Goal: Information Seeking & Learning: Learn about a topic

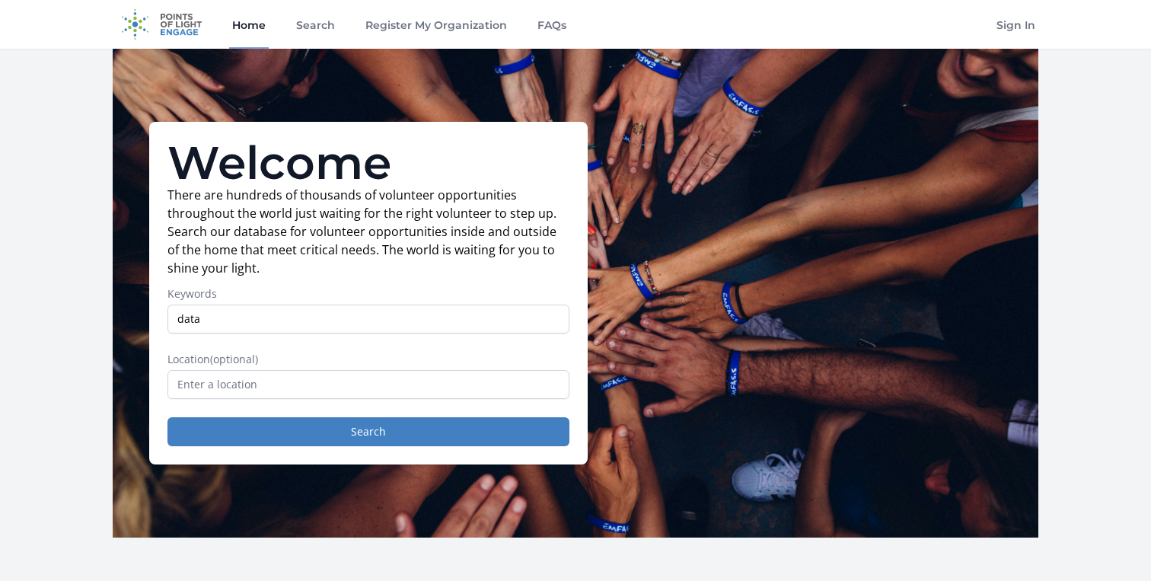
type input "data"
click at [168, 417] on button "Search" at bounding box center [369, 431] width 402 height 29
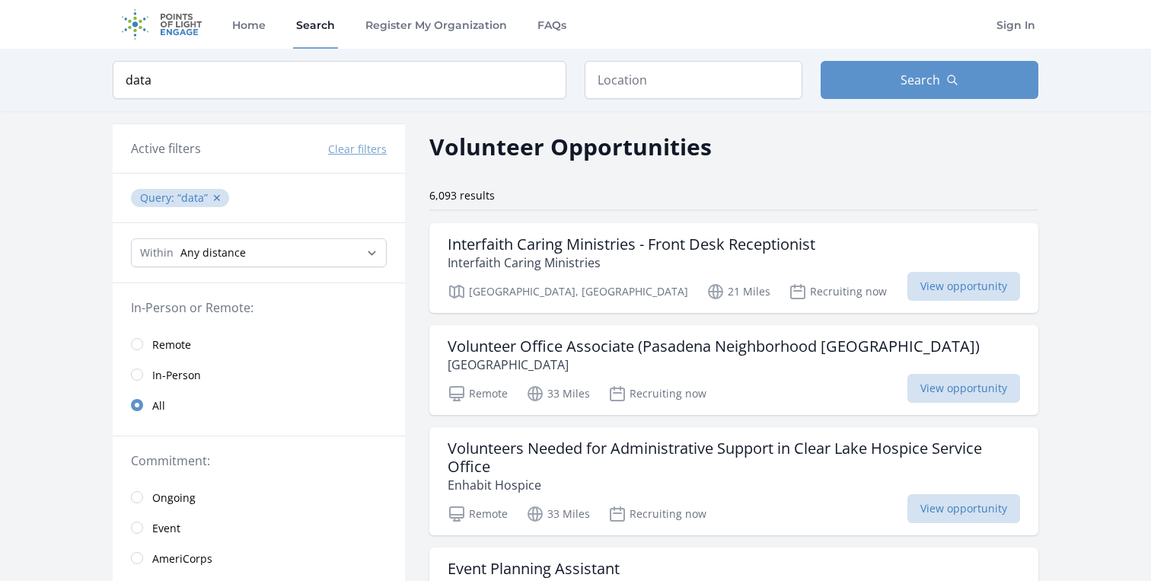
click at [145, 346] on link "Remote" at bounding box center [259, 344] width 292 height 30
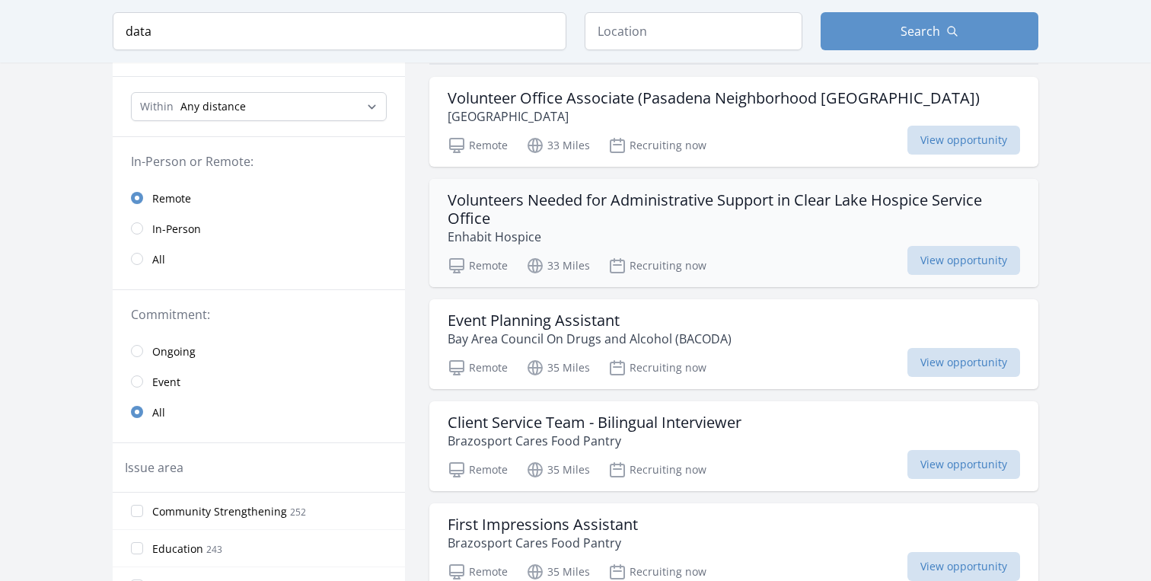
scroll to position [148, 0]
click at [711, 250] on div "Volunteers Needed for Administrative Support in Clear Lake Hospice Service Offi…" at bounding box center [734, 231] width 609 height 108
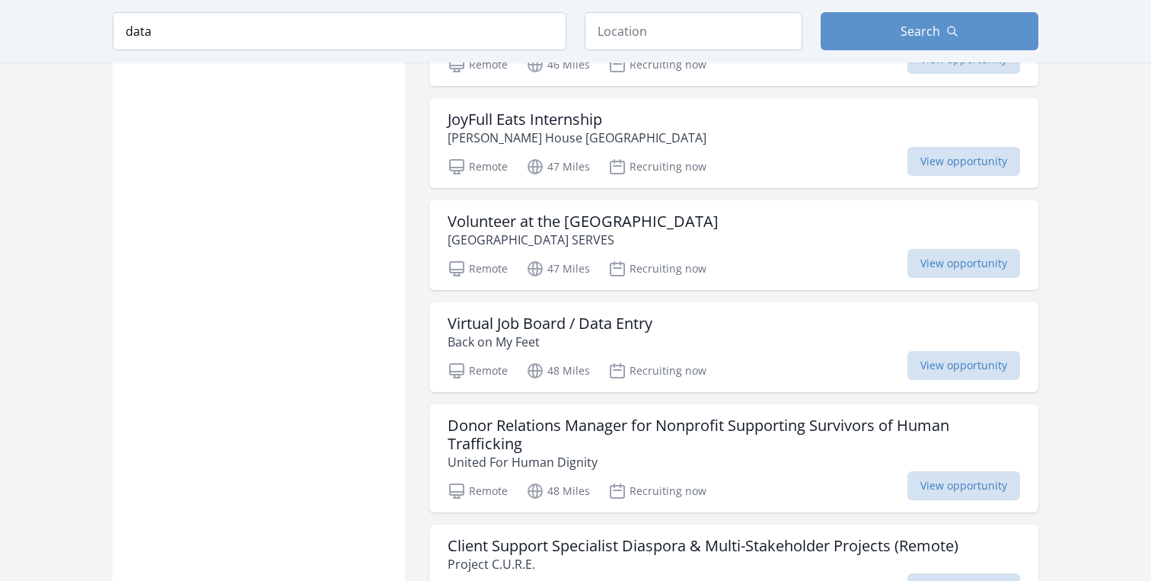
scroll to position [1596, 0]
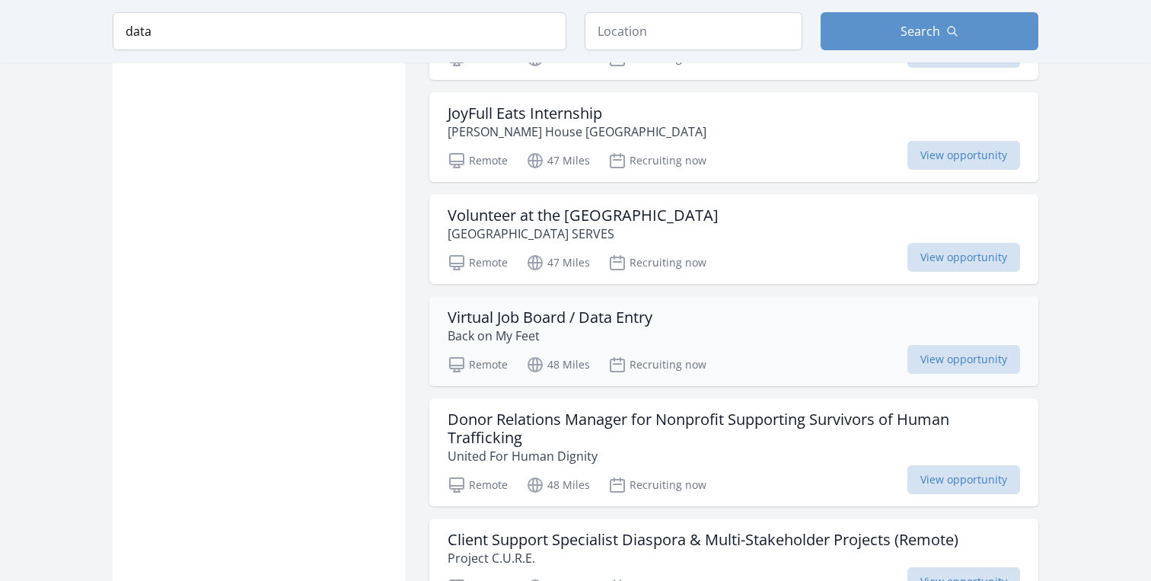
click at [858, 327] on div "Virtual Job Board / Data Entry Back on My Feet Remote 48 Miles Recruiting now V…" at bounding box center [734, 341] width 609 height 90
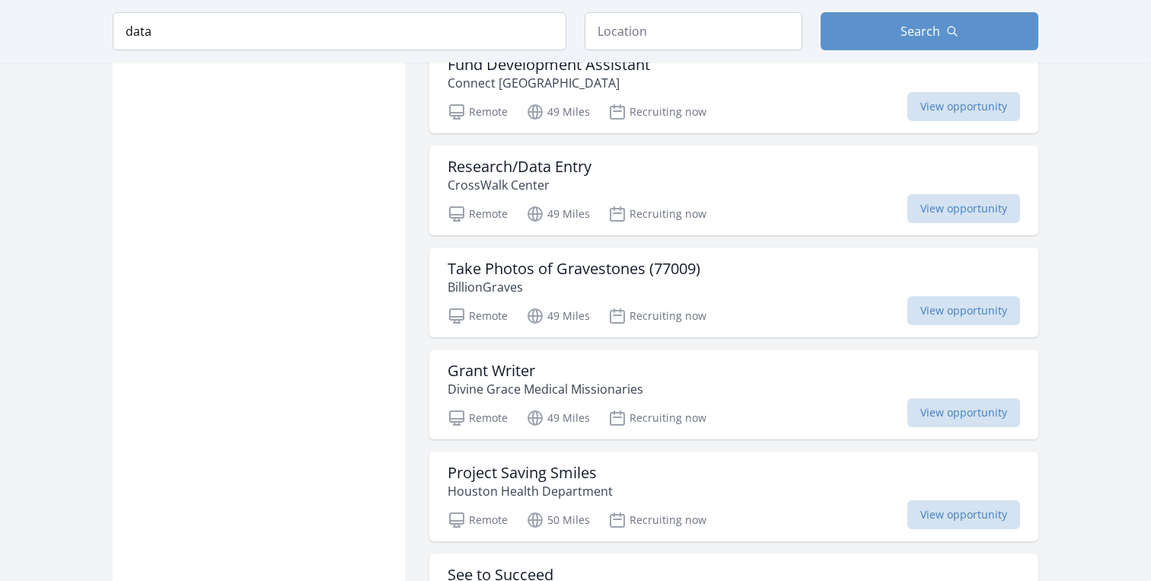
scroll to position [2419, 0]
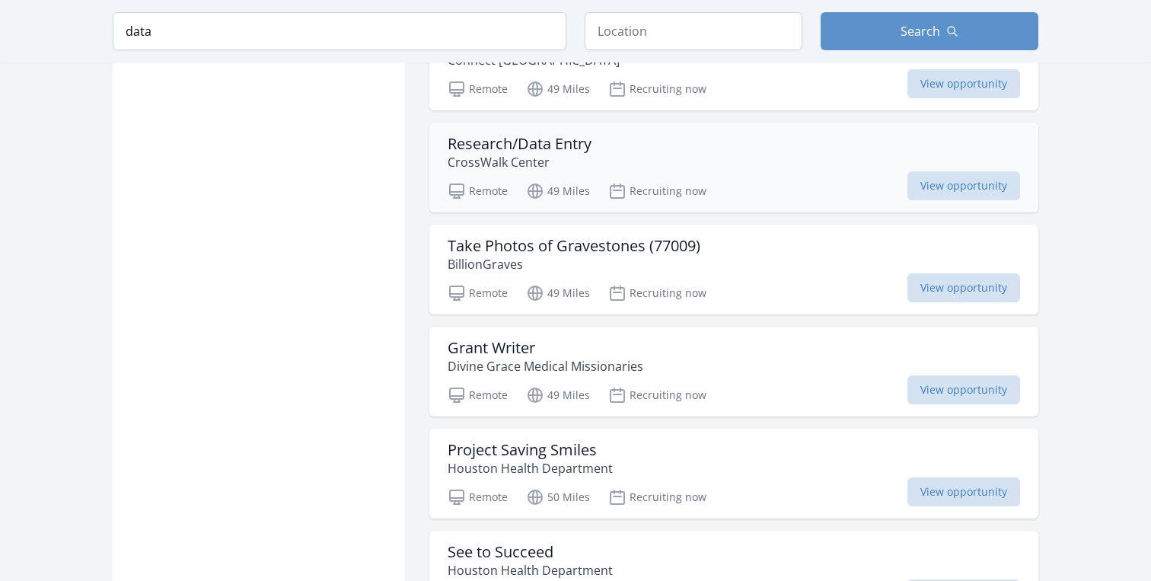
click at [651, 135] on div "Research/Data Entry CrossWalk Center" at bounding box center [734, 153] width 573 height 37
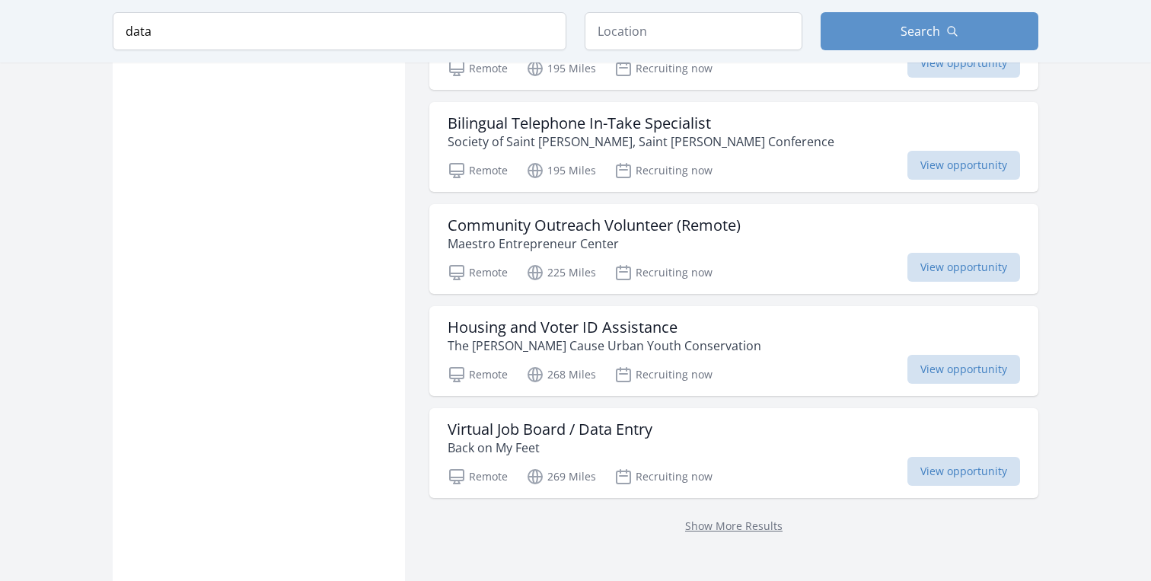
scroll to position [5951, 0]
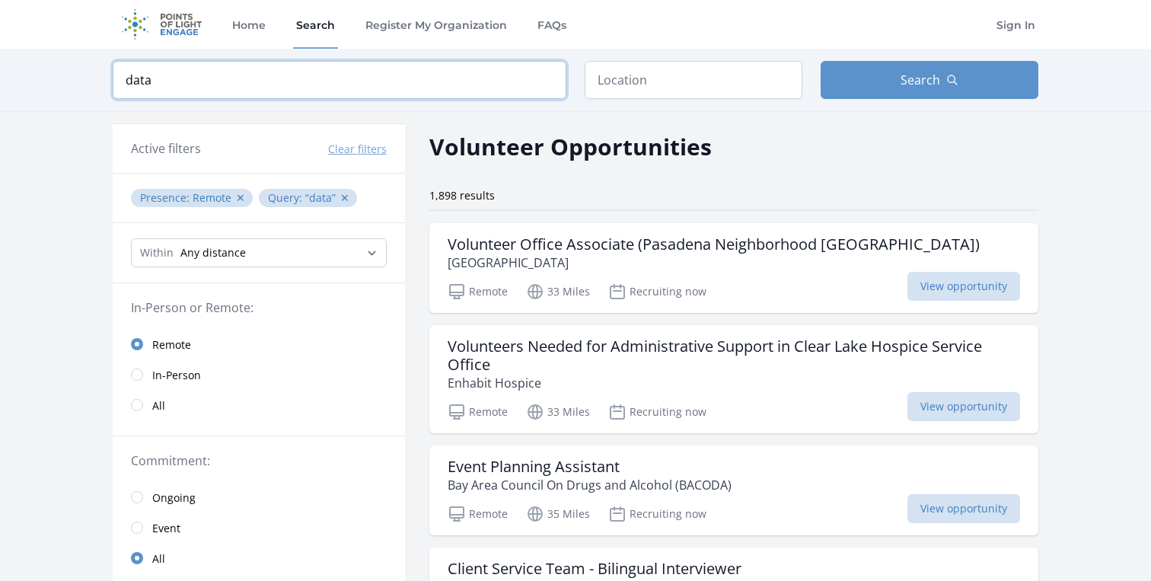
click at [544, 80] on input "data" at bounding box center [340, 80] width 454 height 38
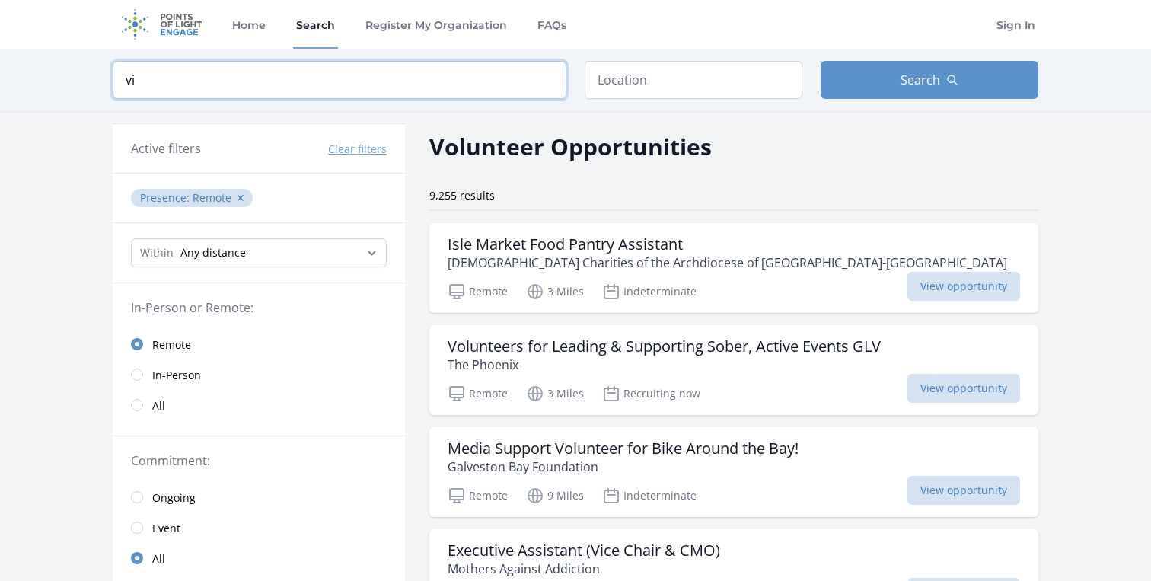
type input "v"
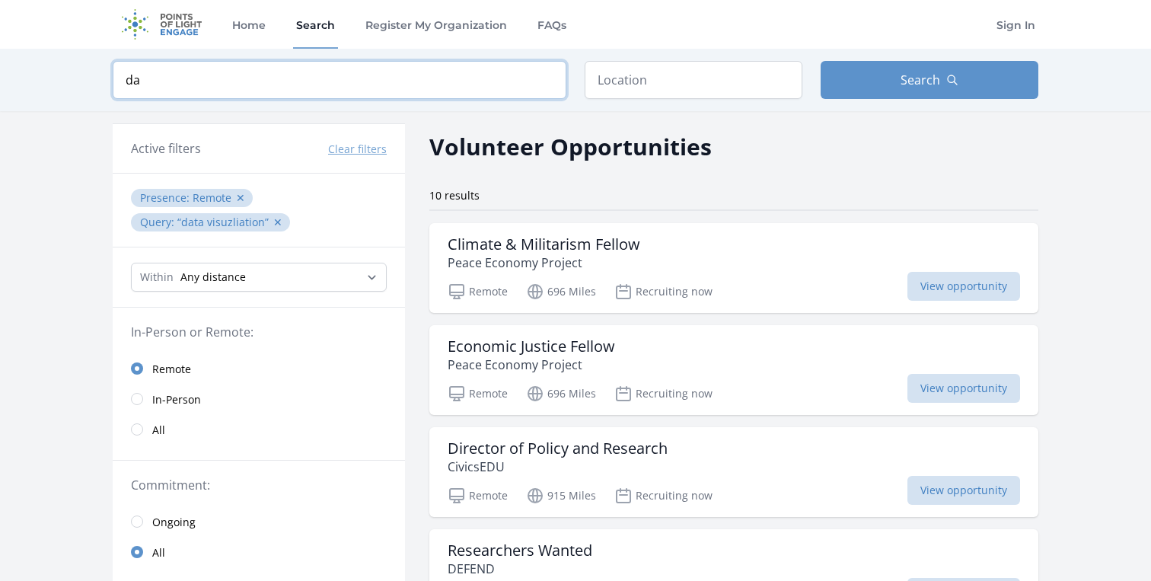
type input "d"
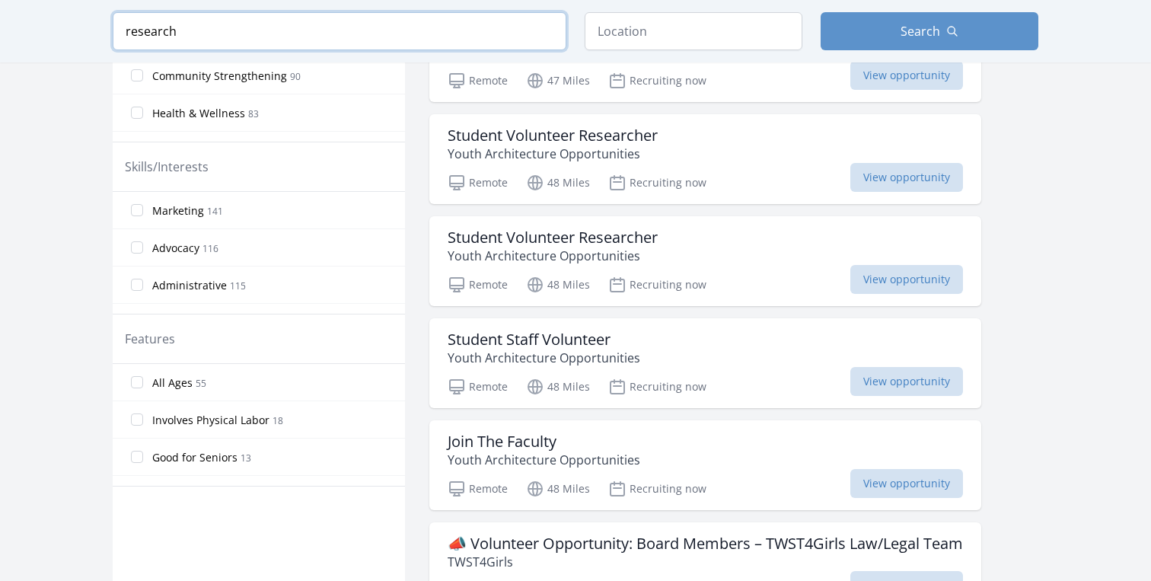
scroll to position [620, 0]
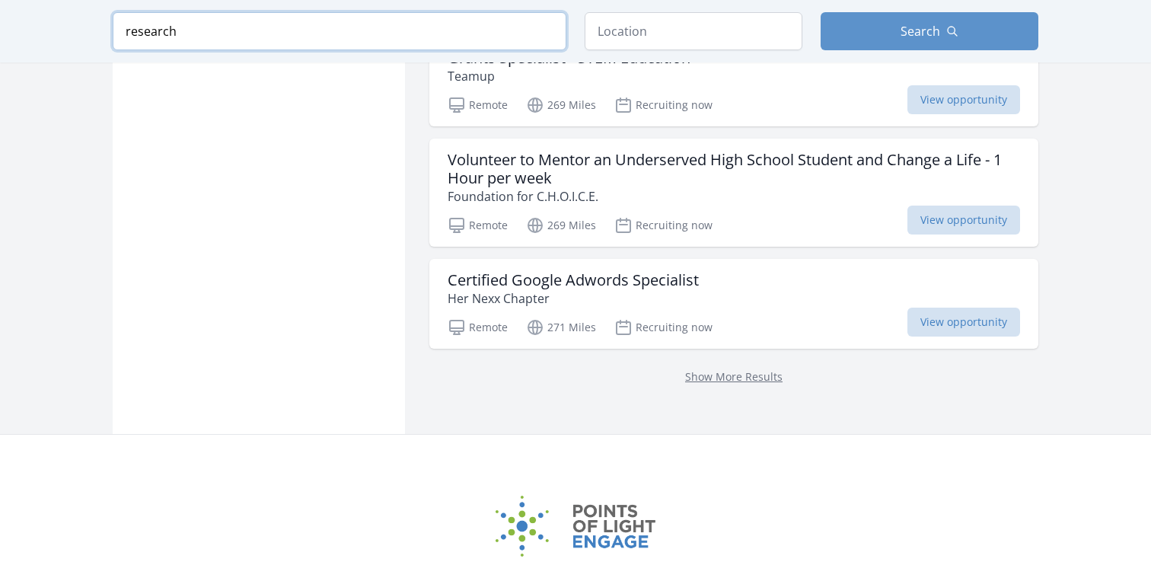
scroll to position [3983, 0]
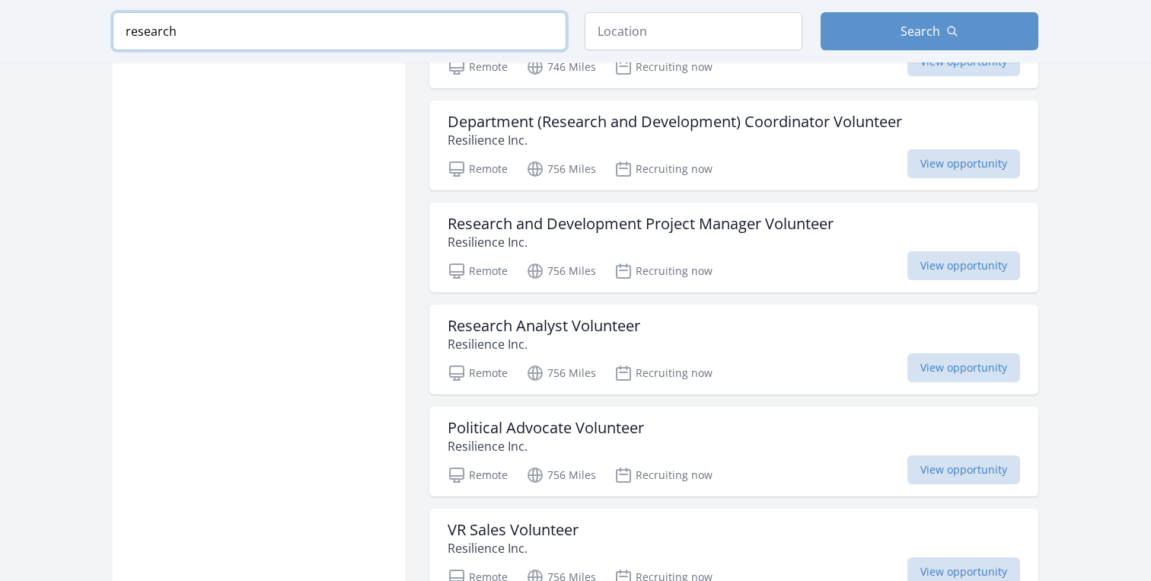
scroll to position [11858, 0]
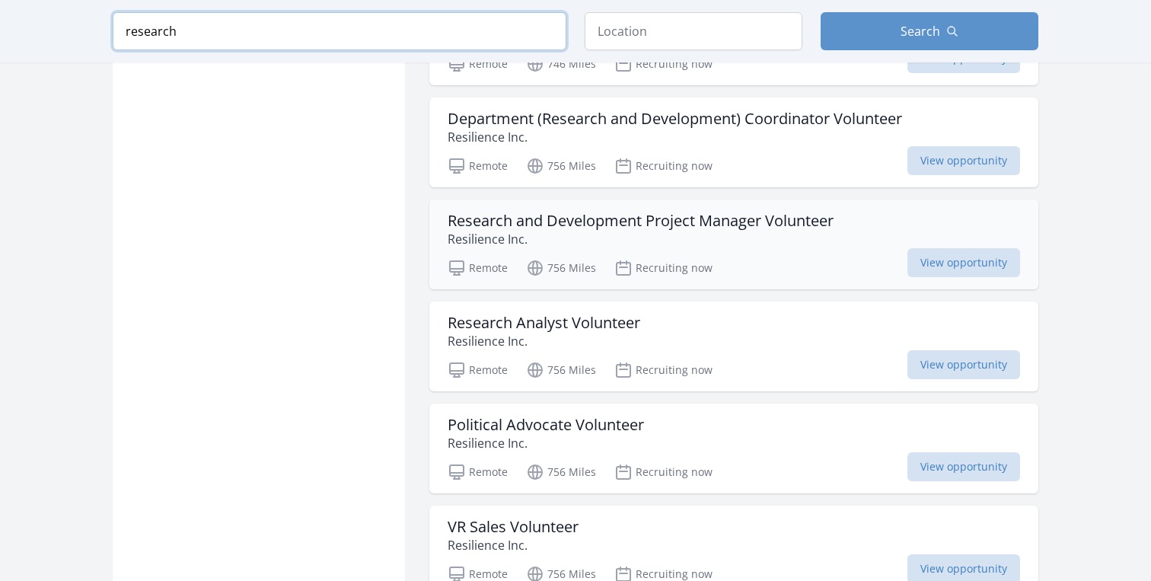
type input "research"
click at [768, 212] on h3 "Research and Development Project Manager Volunteer" at bounding box center [641, 221] width 386 height 18
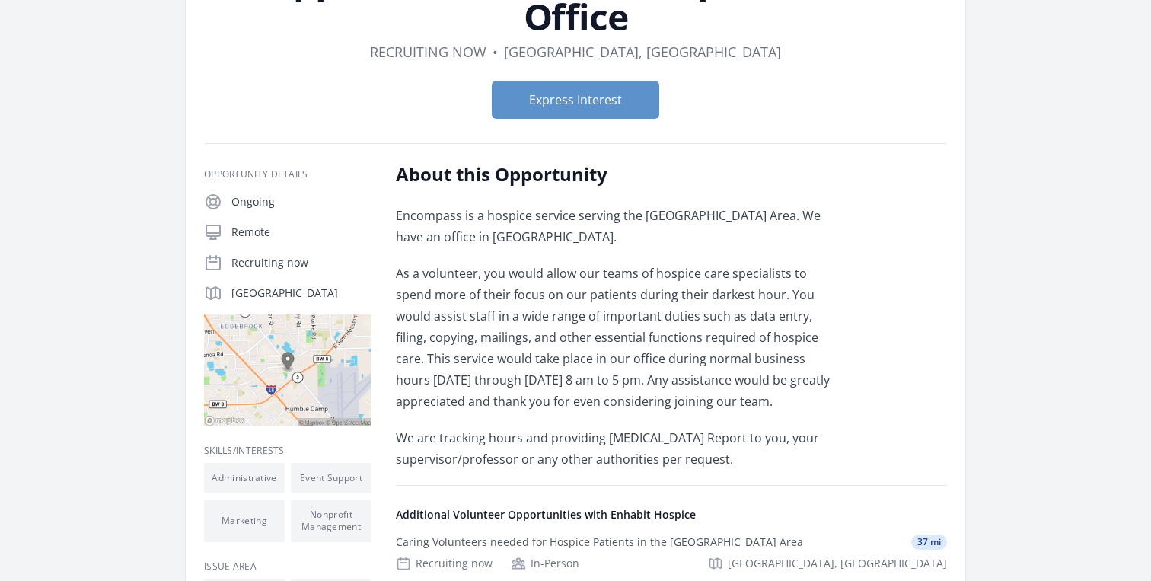
scroll to position [216, 0]
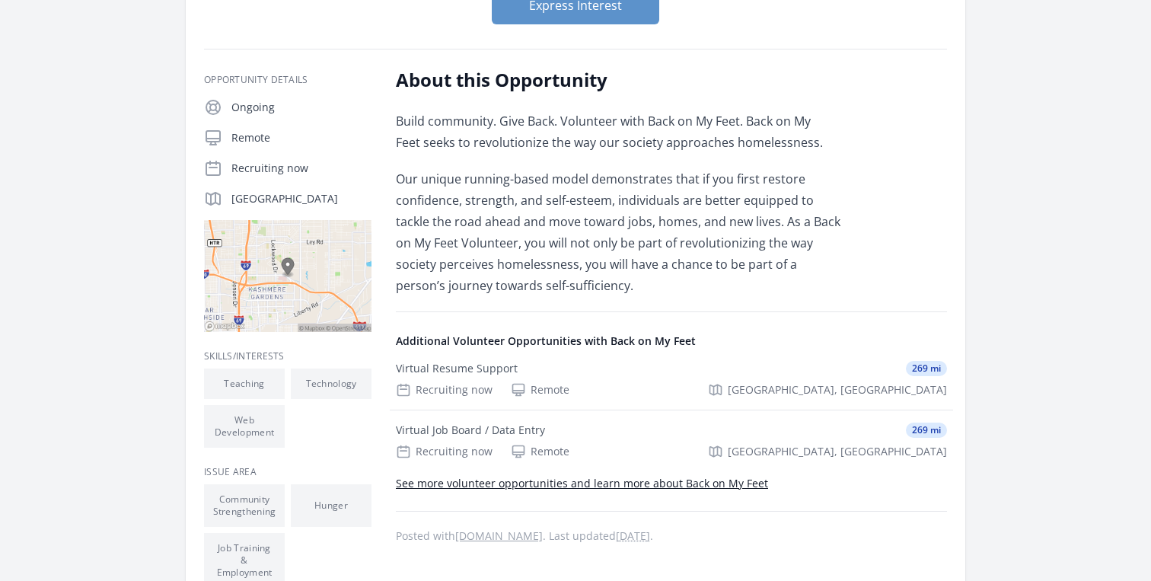
scroll to position [250, 0]
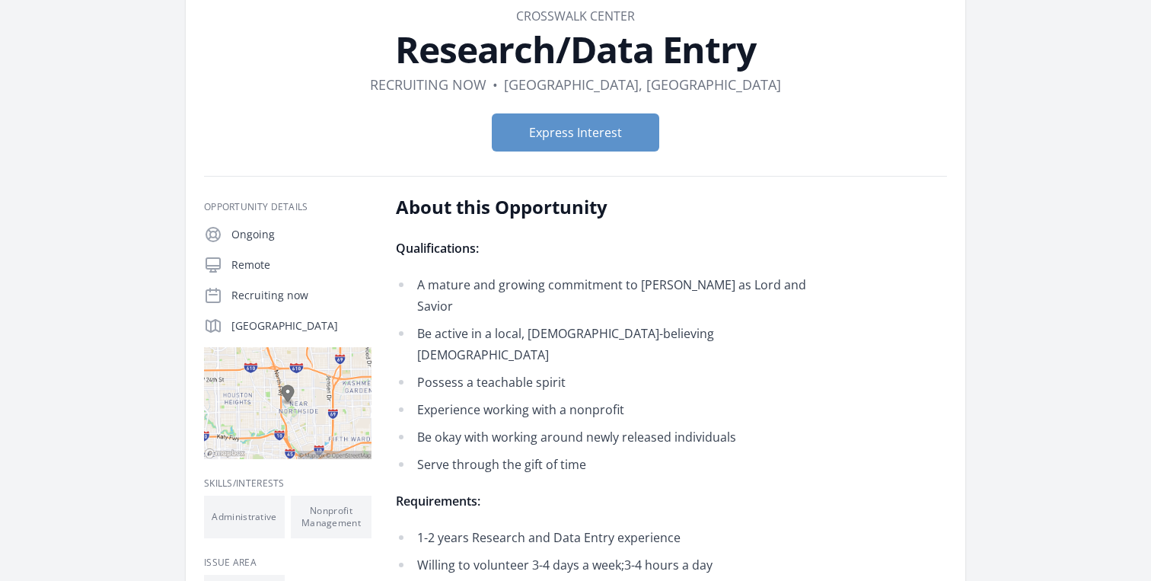
scroll to position [90, 0]
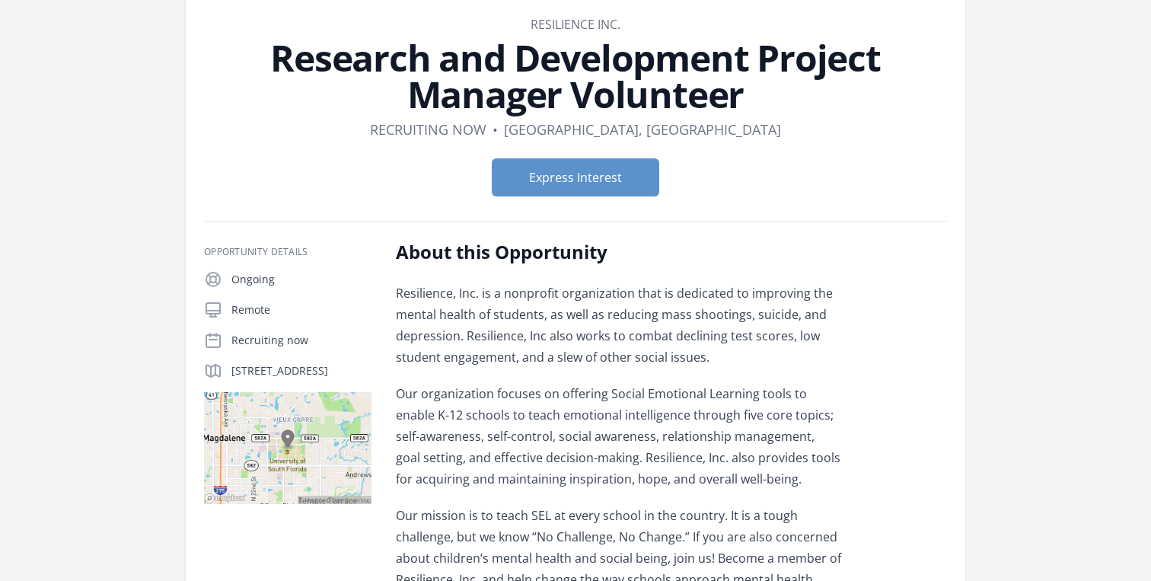
scroll to position [69, 0]
